Goal: Find specific page/section: Find specific page/section

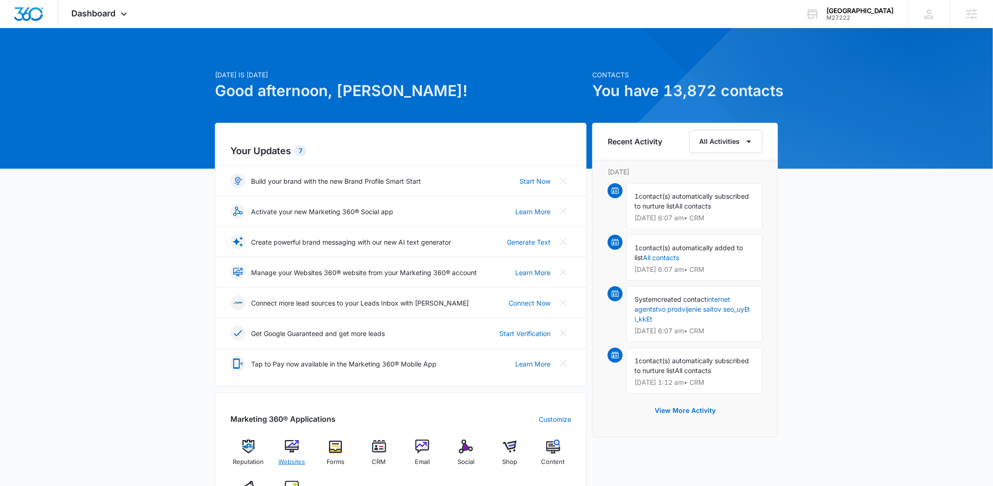
click at [296, 449] on img at bounding box center [292, 447] width 14 height 14
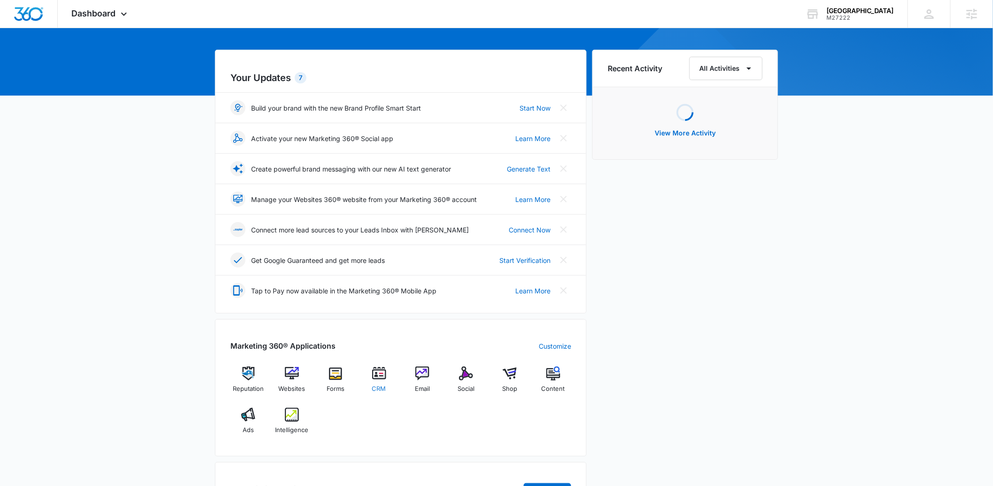
scroll to position [76, 0]
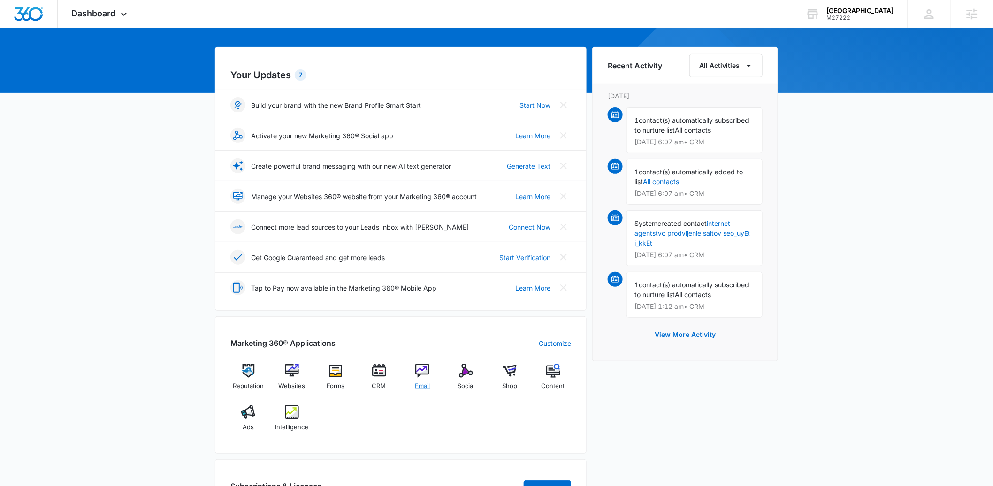
click at [421, 372] on img at bounding box center [422, 371] width 14 height 14
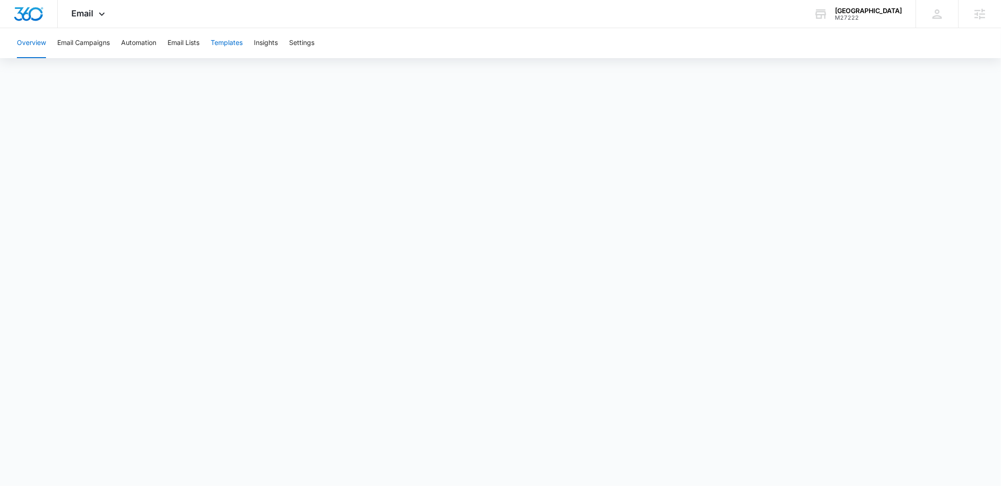
click at [238, 43] on button "Templates" at bounding box center [227, 43] width 32 height 30
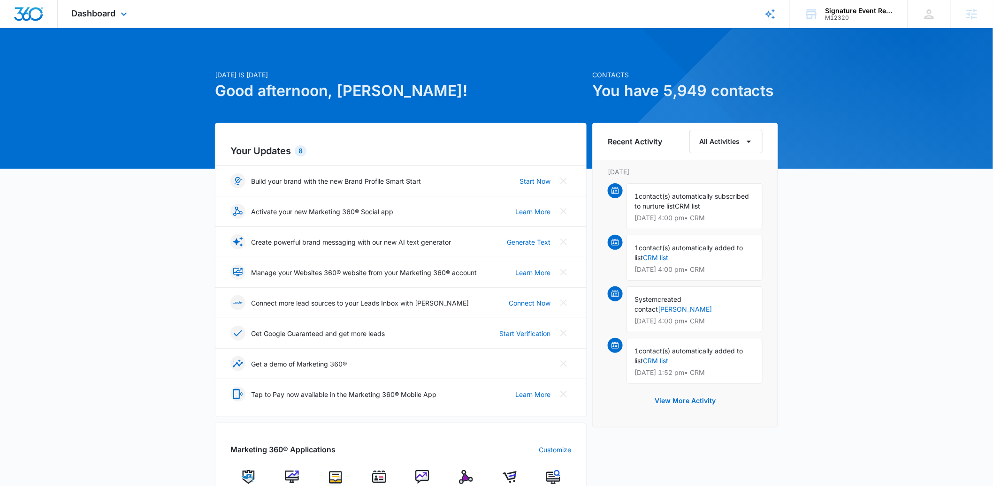
click at [103, 17] on span "Dashboard" at bounding box center [94, 13] width 44 height 10
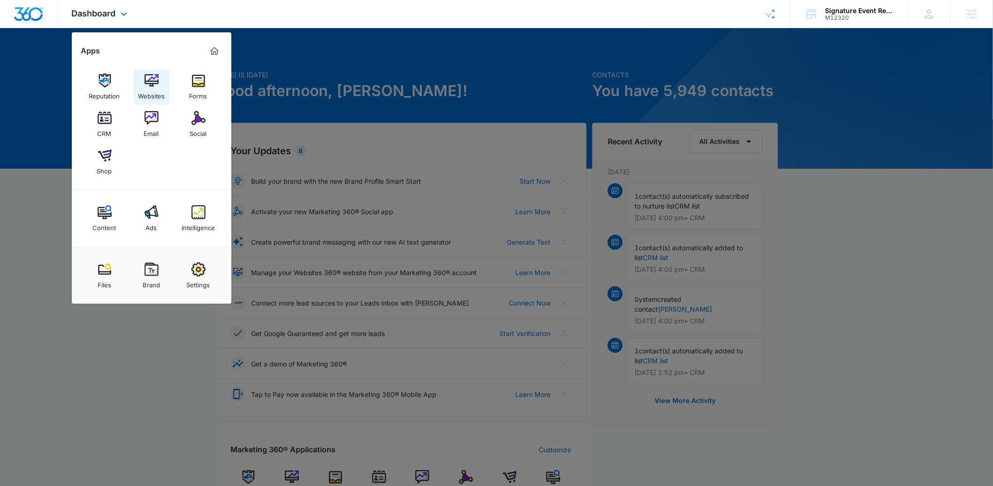
click at [152, 85] on img at bounding box center [151, 81] width 14 height 14
